Goal: Information Seeking & Learning: Get advice/opinions

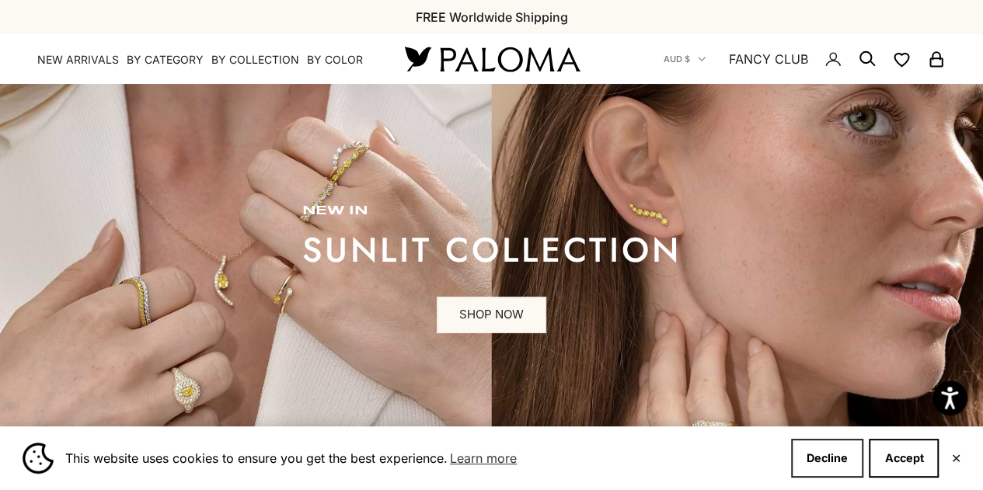
click at [835, 455] on button "Decline" at bounding box center [827, 458] width 72 height 39
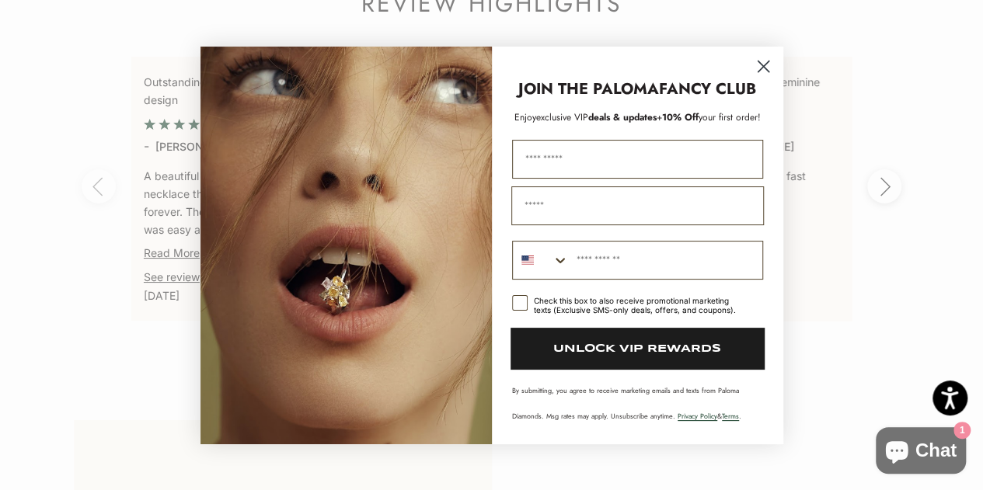
scroll to position [2874, 0]
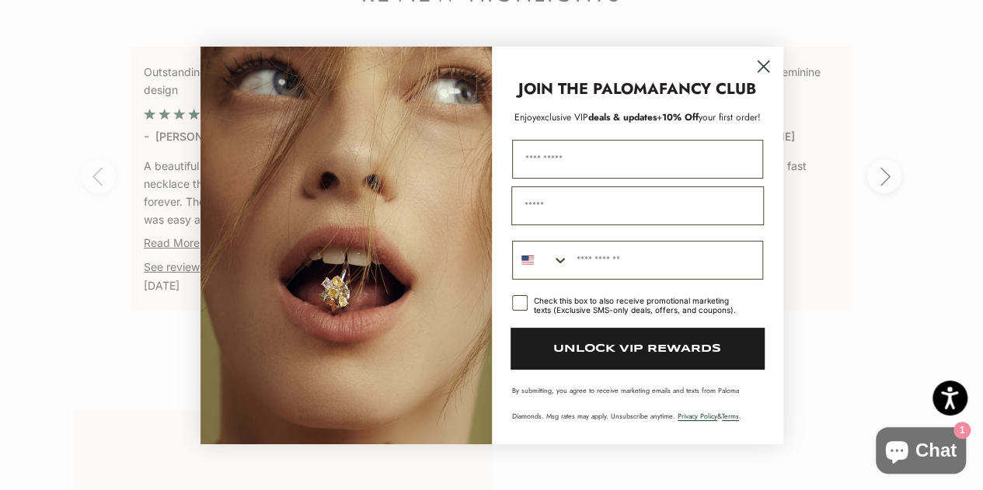
click at [764, 66] on circle "Close dialog" at bounding box center [763, 66] width 26 height 26
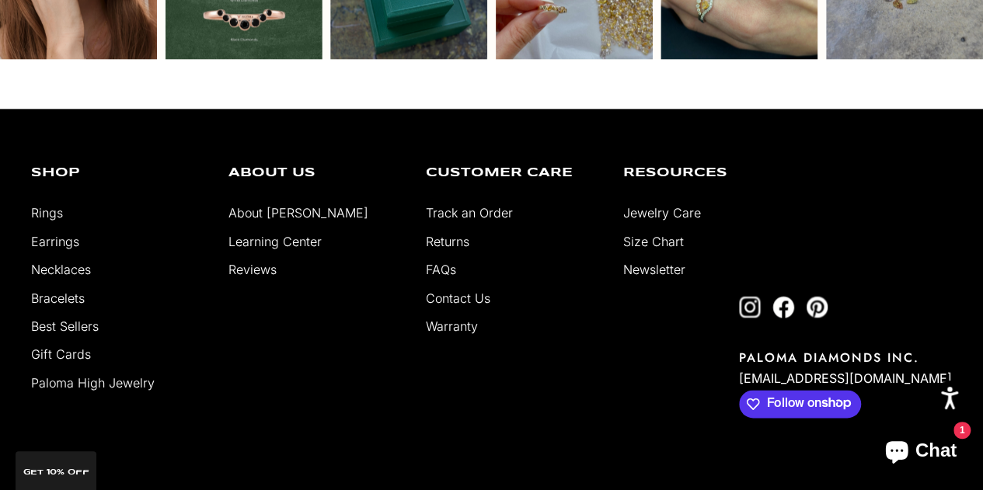
scroll to position [3884, 0]
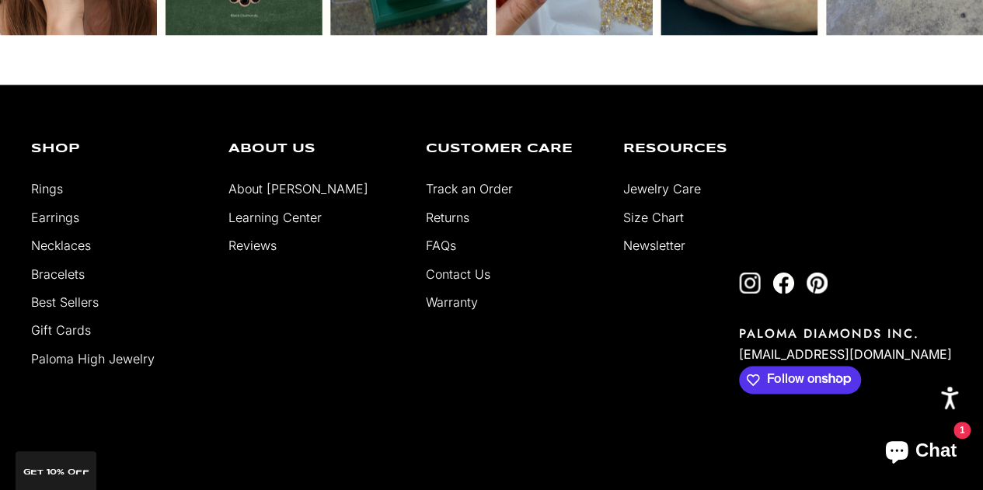
click at [258, 246] on link "Reviews" at bounding box center [252, 246] width 48 height 16
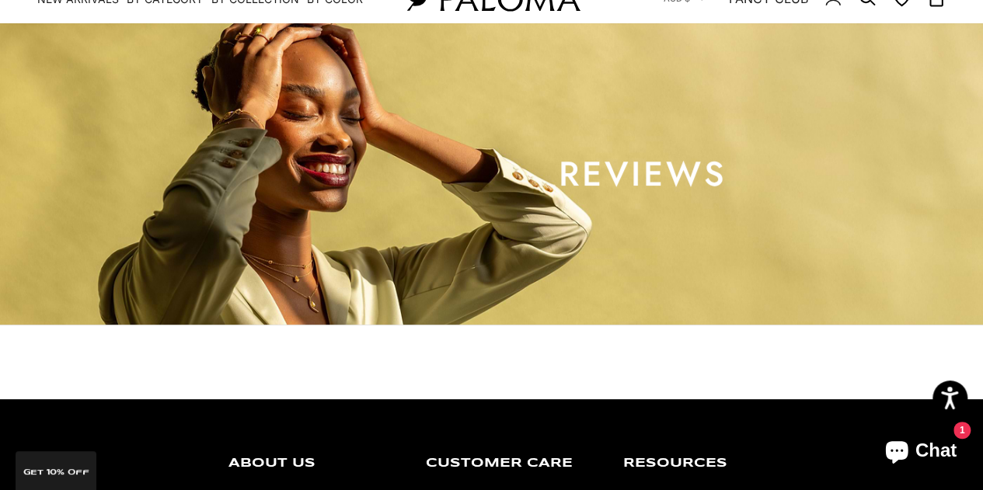
select select "*"
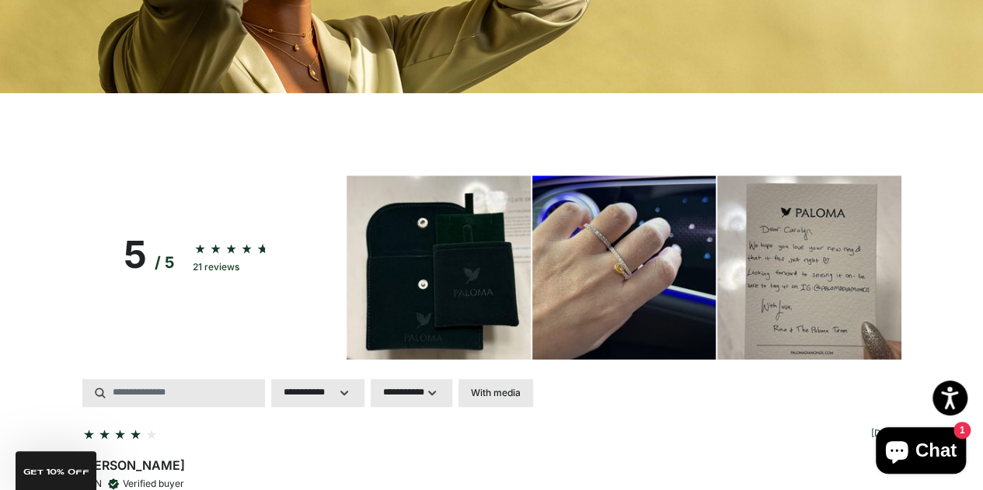
scroll to position [78, 0]
